Goal: Navigation & Orientation: Find specific page/section

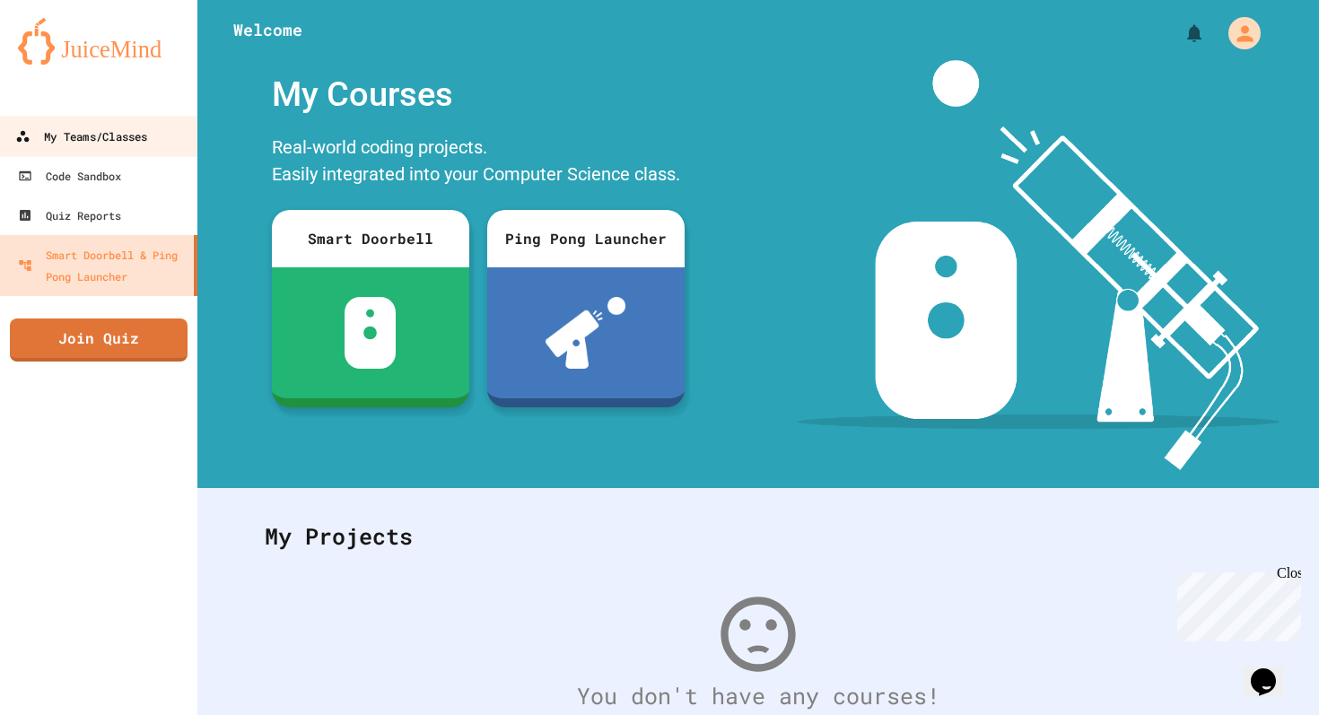
click at [96, 120] on link "My Teams/Classes" at bounding box center [99, 136] width 204 height 40
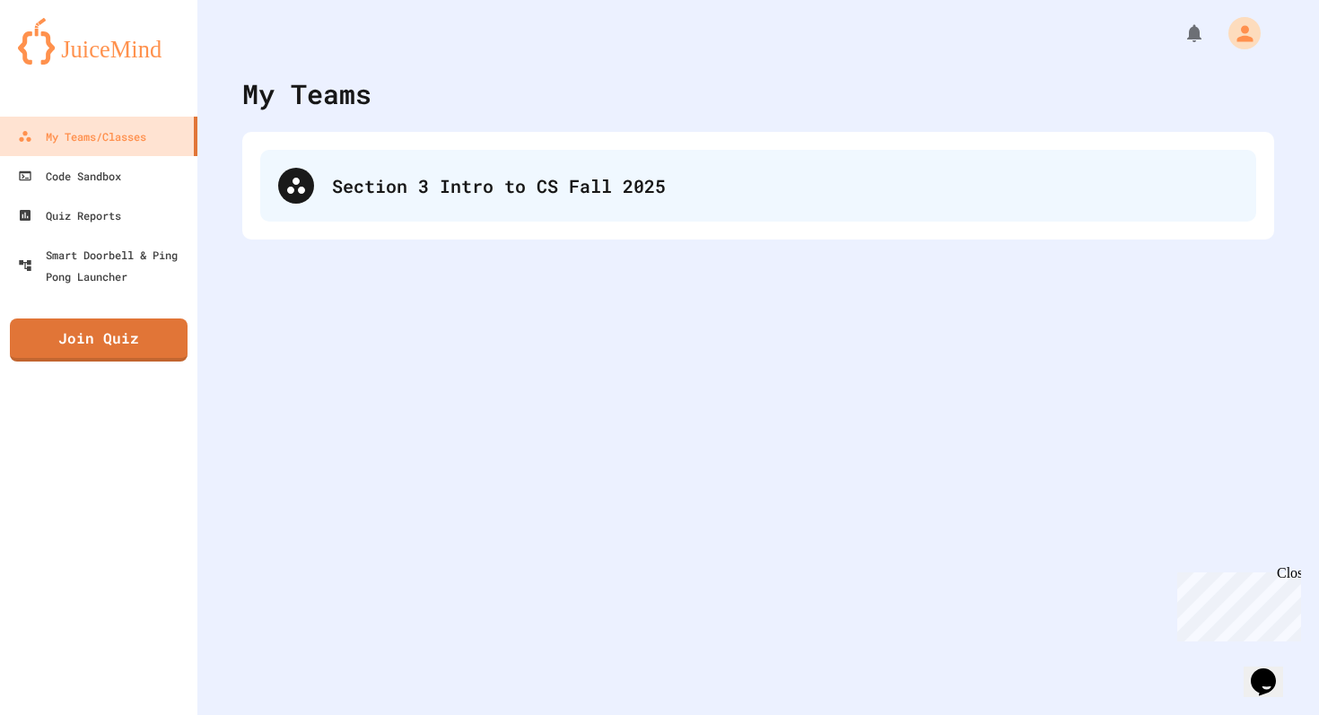
click at [302, 194] on icon at bounding box center [296, 186] width 22 height 22
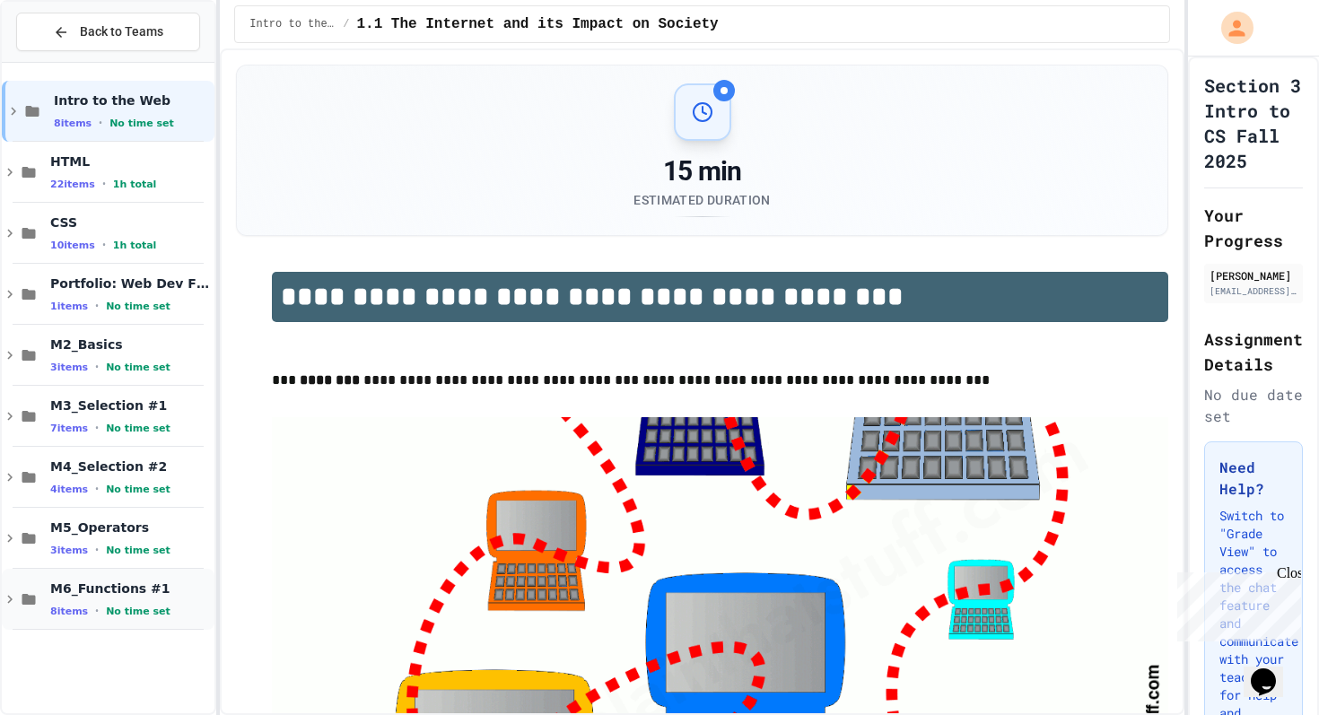
click at [112, 582] on span "M6_Functions #1" at bounding box center [130, 589] width 161 height 16
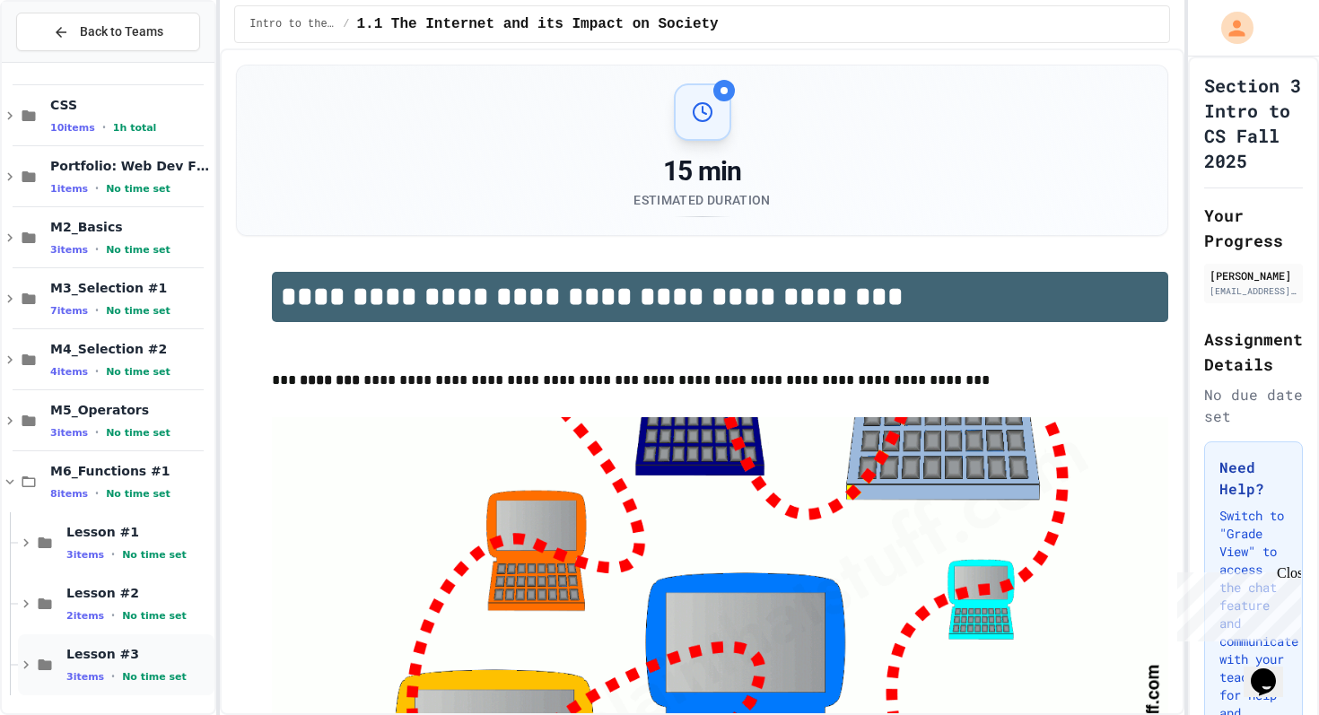
click at [125, 650] on span "Lesson #3" at bounding box center [138, 654] width 144 height 16
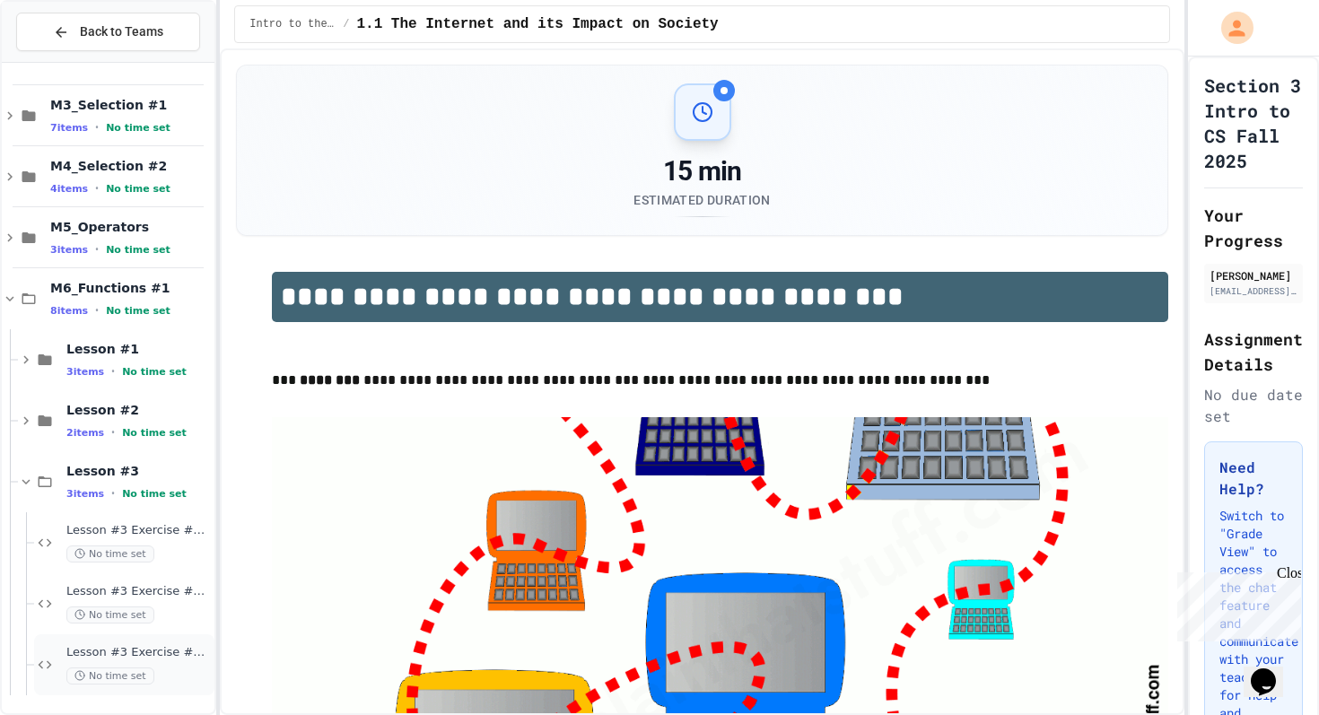
click at [145, 662] on div "Lesson #3 Exercise #3.3 No time set" at bounding box center [138, 664] width 144 height 39
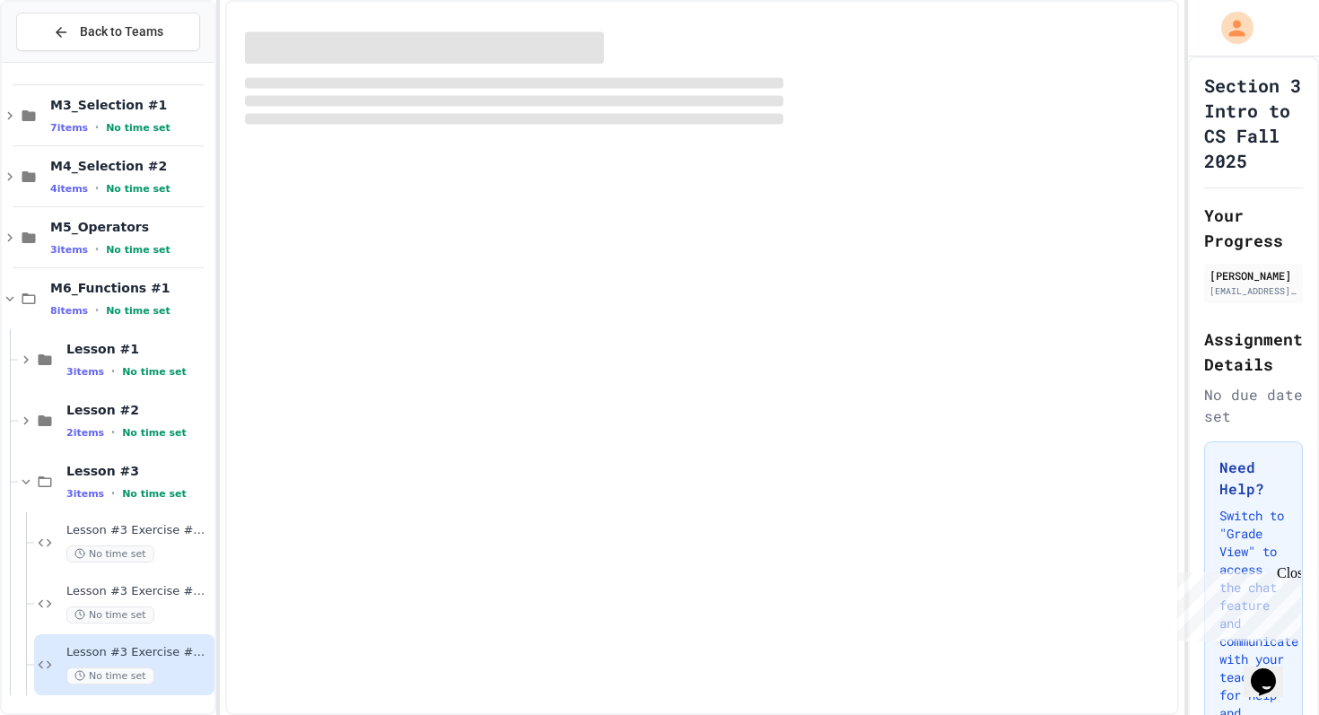
scroll to position [279, 0]
